Goal: Check status: Check status

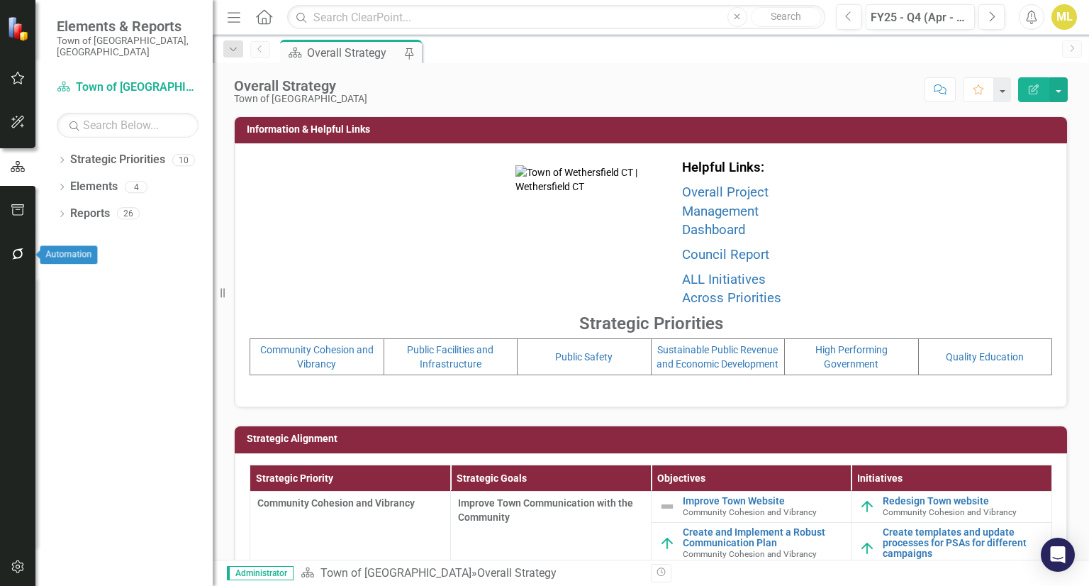
click at [18, 257] on icon "button" at bounding box center [18, 253] width 15 height 11
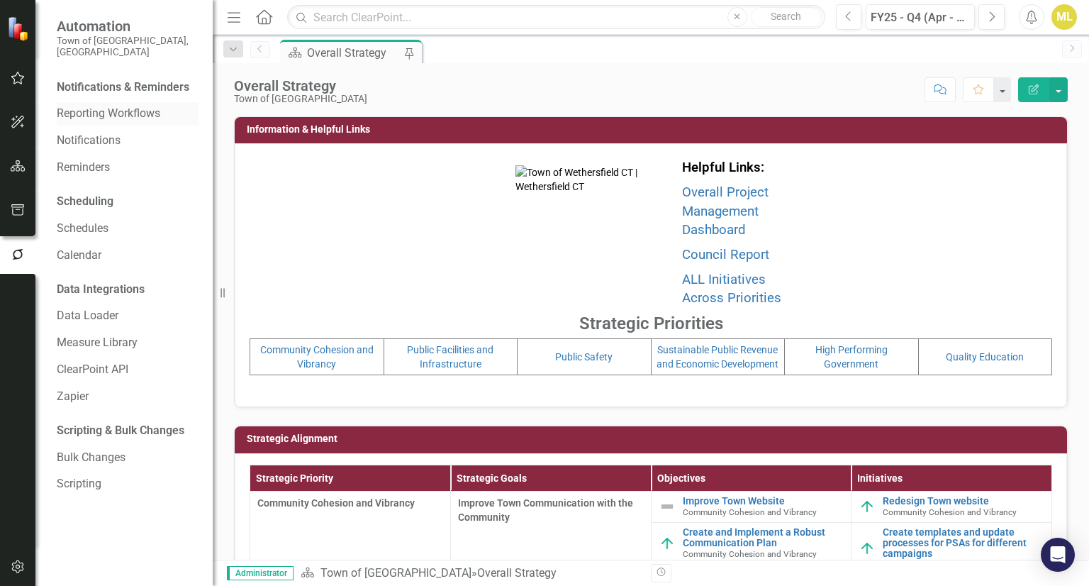
click at [96, 106] on link "Reporting Workflows" at bounding box center [128, 114] width 142 height 16
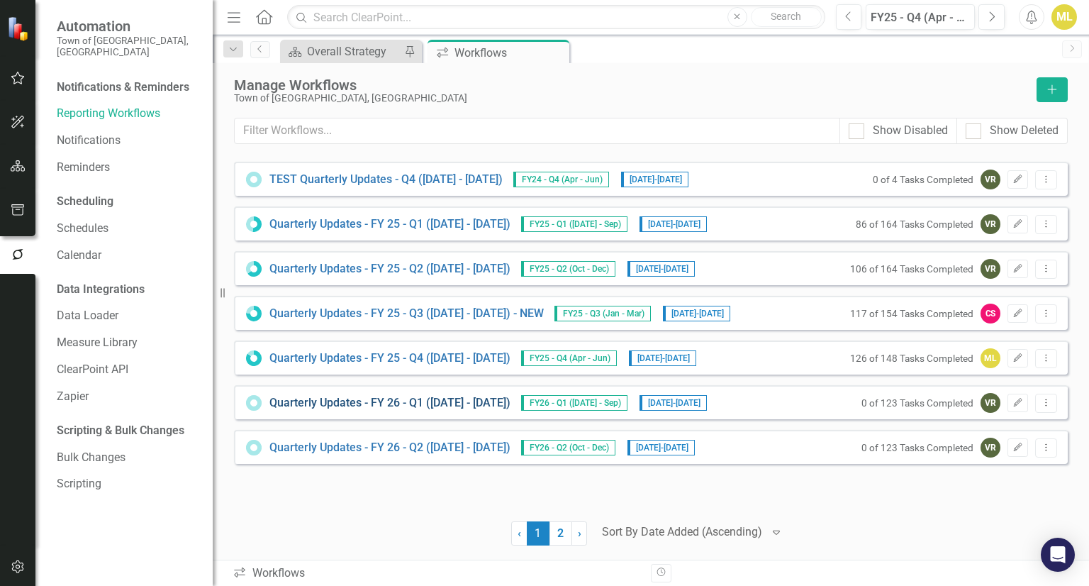
click at [431, 403] on link "Quarterly Updates - FY 26 - Q1 (July 1, 2025 - Sept 30, 2025)" at bounding box center [389, 403] width 241 height 16
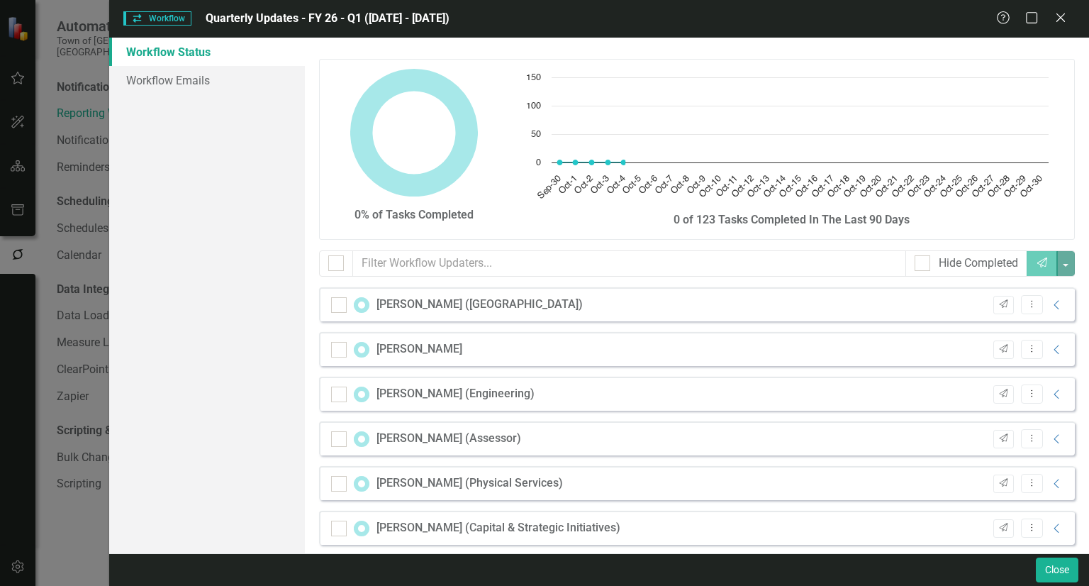
checkbox input "false"
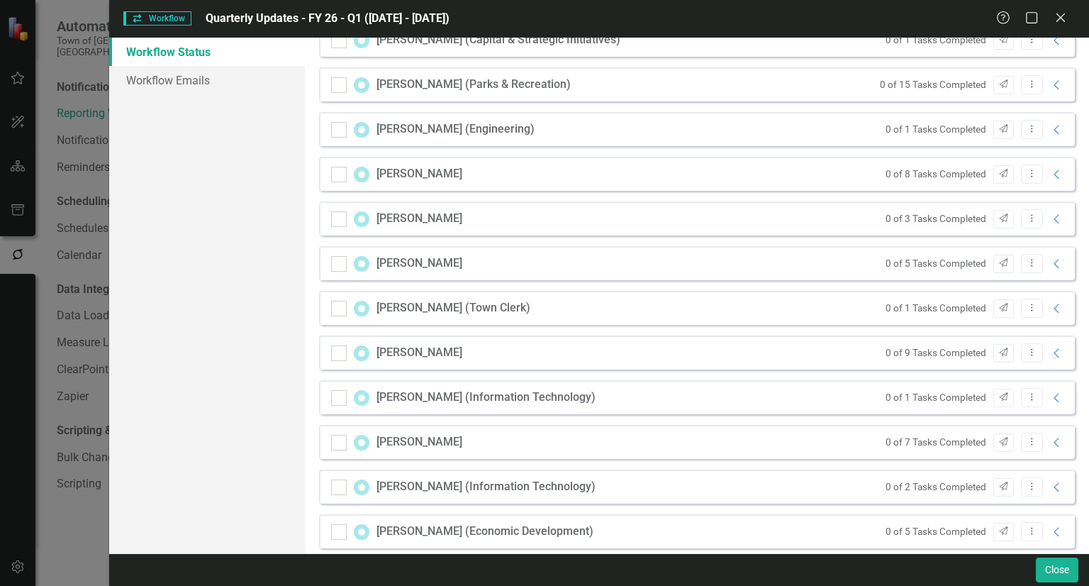
scroll to position [503, 0]
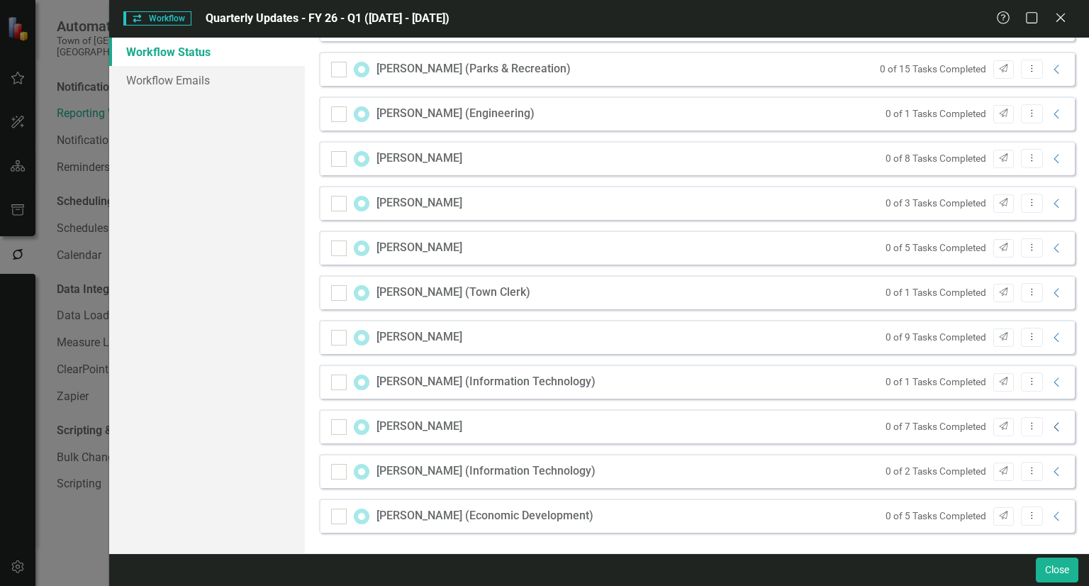
click at [1050, 427] on icon "Collapse" at bounding box center [1057, 426] width 14 height 11
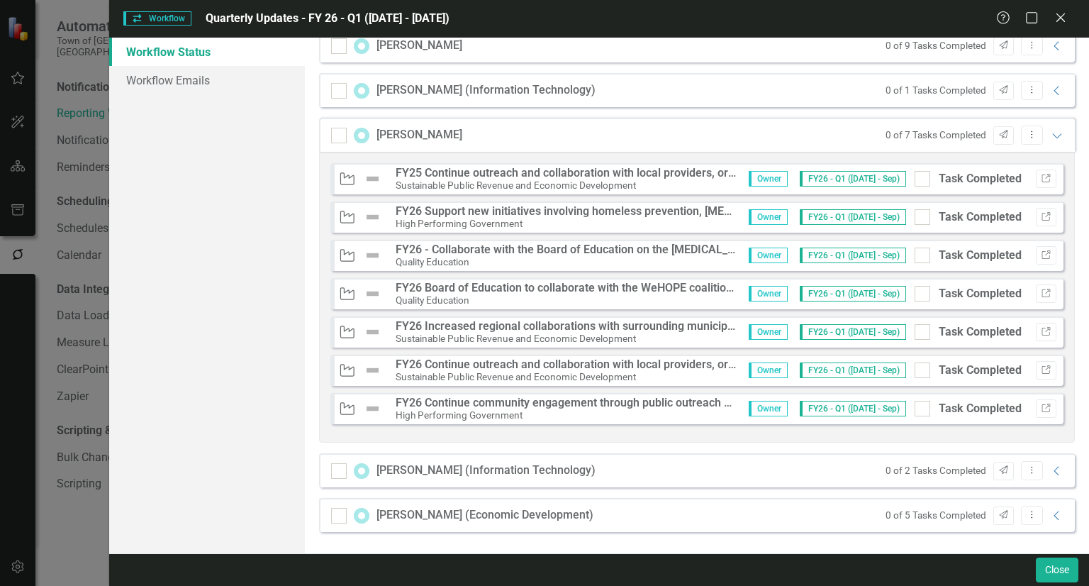
scroll to position [794, 0]
drag, startPoint x: 741, startPoint y: 189, endPoint x: 639, endPoint y: 205, distance: 103.4
click at [639, 205] on div "Initiative FY25 Continue outreach and collaboration with local providers, organ…" at bounding box center [697, 297] width 756 height 291
click at [1041, 213] on icon "Link" at bounding box center [1046, 217] width 11 height 9
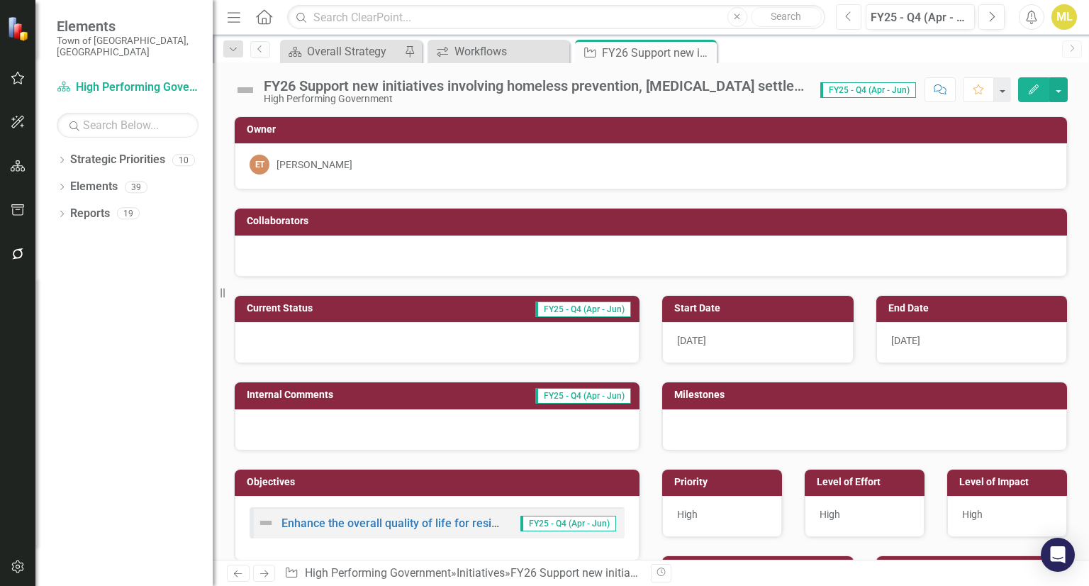
click at [849, 18] on icon "Previous" at bounding box center [849, 17] width 8 height 13
click at [993, 18] on icon "Next" at bounding box center [992, 17] width 8 height 13
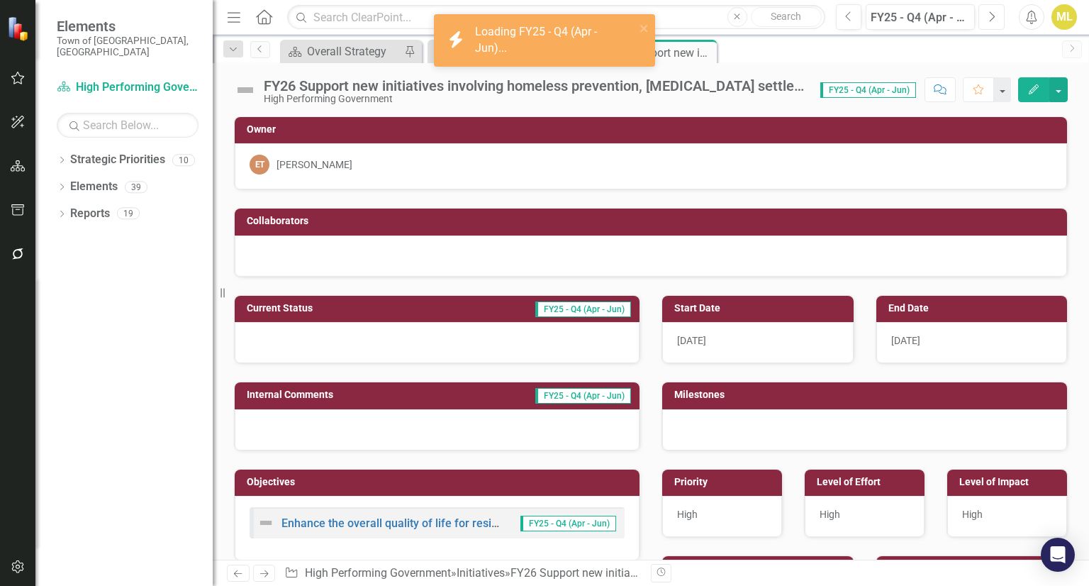
click at [993, 18] on icon "Next" at bounding box center [992, 17] width 8 height 13
